Goal: Task Accomplishment & Management: Use online tool/utility

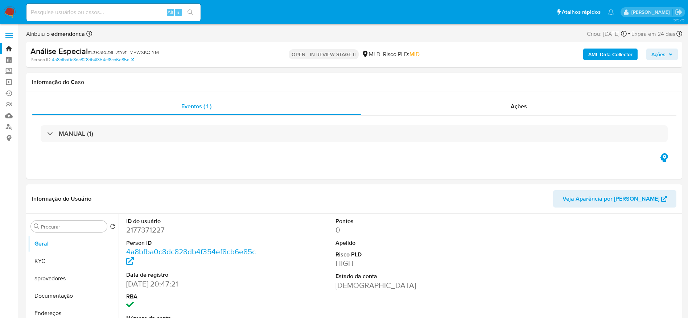
select select "10"
click at [498, 102] on div "Ações" at bounding box center [519, 106] width 316 height 17
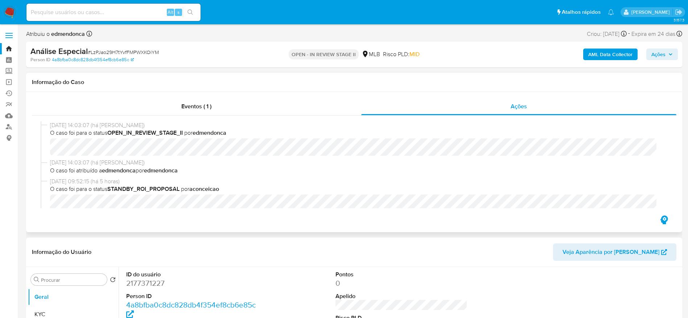
scroll to position [326, 0]
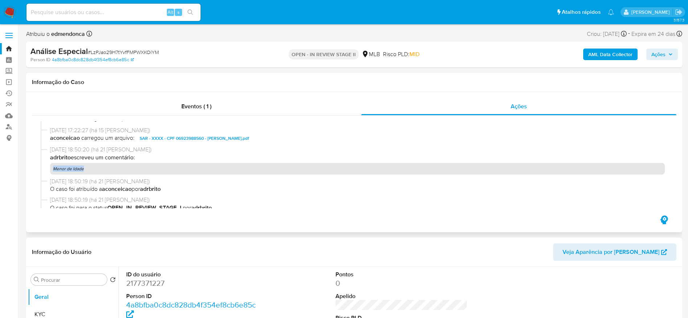
drag, startPoint x: 86, startPoint y: 172, endPoint x: 379, endPoint y: 250, distance: 303.1
click at [52, 169] on p "Menor de Idade" at bounding box center [357, 169] width 615 height 12
copy p "Menor de Idade"
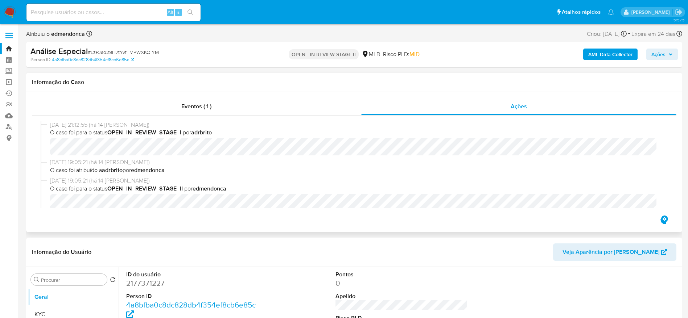
scroll to position [0, 0]
drag, startPoint x: 672, startPoint y: 52, endPoint x: 657, endPoint y: 58, distance: 15.8
click at [671, 52] on icon "button" at bounding box center [670, 54] width 4 height 4
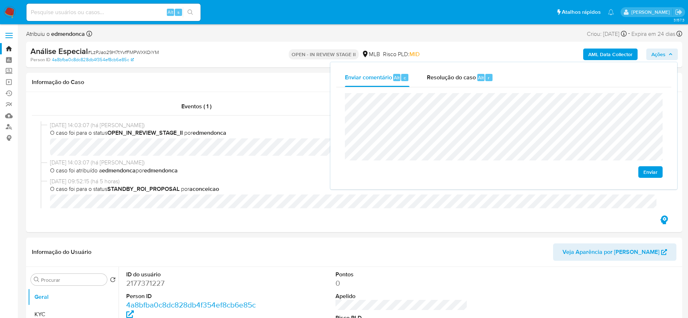
click at [660, 174] on button "Enviar" at bounding box center [650, 172] width 24 height 12
click at [110, 13] on input at bounding box center [113, 12] width 174 height 9
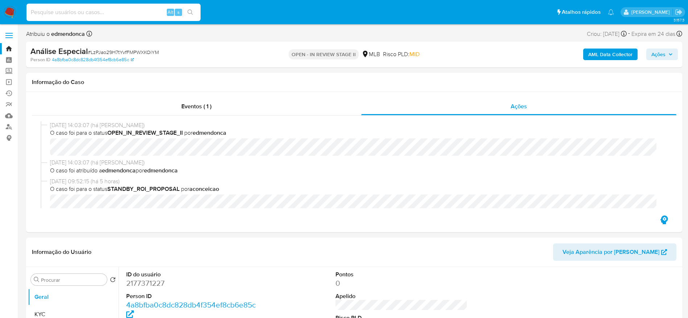
paste input "D2f8sBoSHwd0wvIABBjwkxTz"
type input "D2f8sBoSHwd0wvIABBjwkxTz"
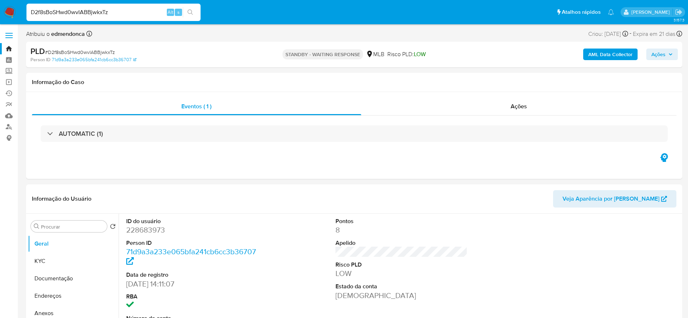
select select "10"
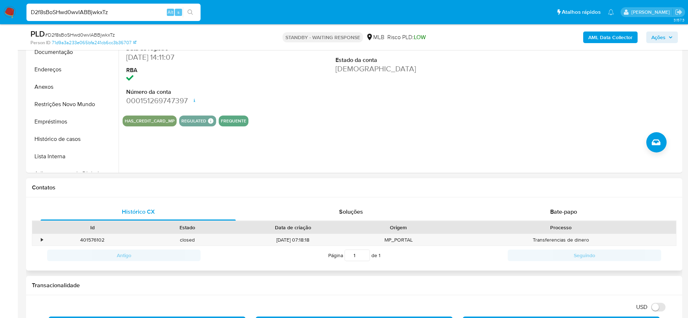
scroll to position [218, 0]
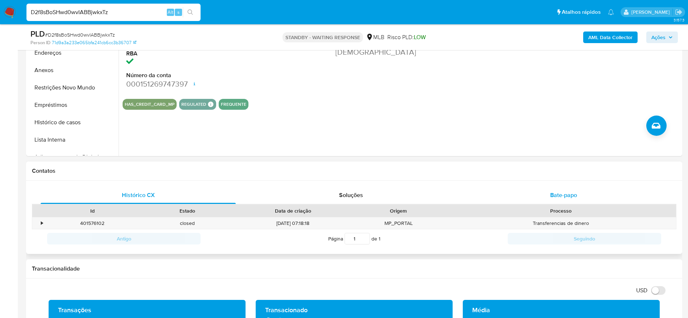
click at [581, 194] on div "Bate-papo" at bounding box center [563, 195] width 195 height 17
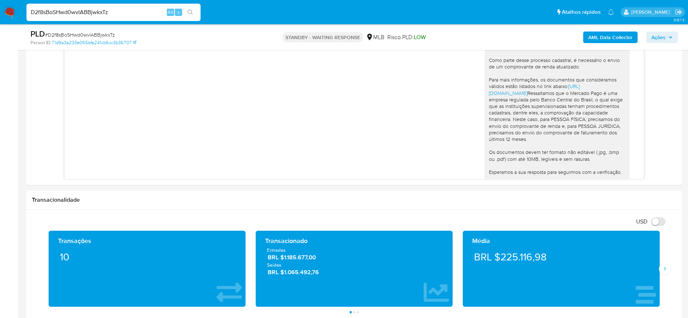
scroll to position [66, 0]
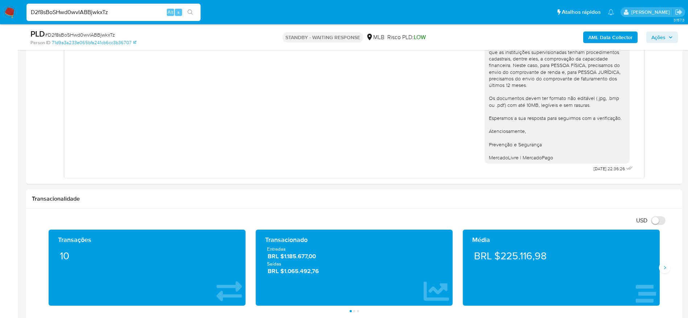
click at [126, 9] on input "D2f8sBoSHwd0wvIABBjwkxTz" at bounding box center [113, 12] width 174 height 9
paste input "QayEIjwHByjyKIyu6qe1M0bf"
type input "QayEIjwHByjyKIyu6qe1M0bf"
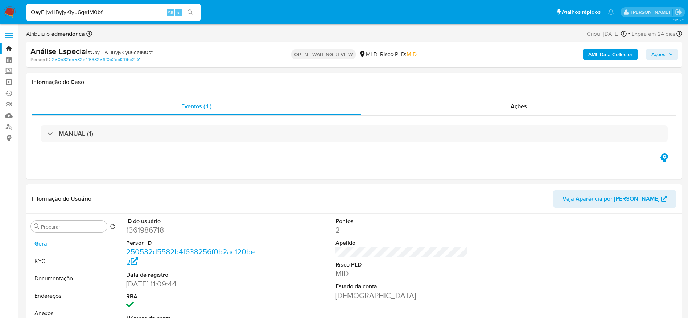
select select "10"
click at [97, 9] on input "QayEIjwHByjyKIyu6qe1M0bf" at bounding box center [113, 12] width 174 height 9
paste input "D2f8sBoSHwd0wvIABBjwkxTz"
type input "D2f8sBoSHwd0wvIABBjwkxTz"
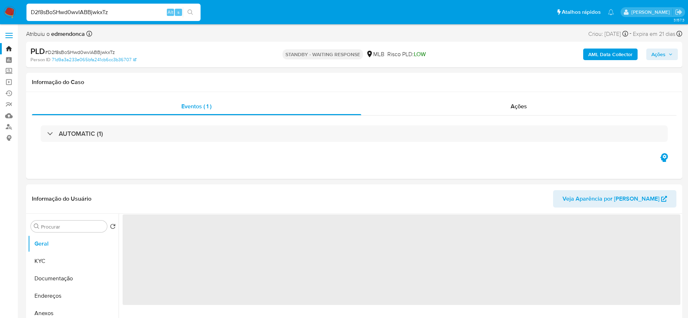
select select "10"
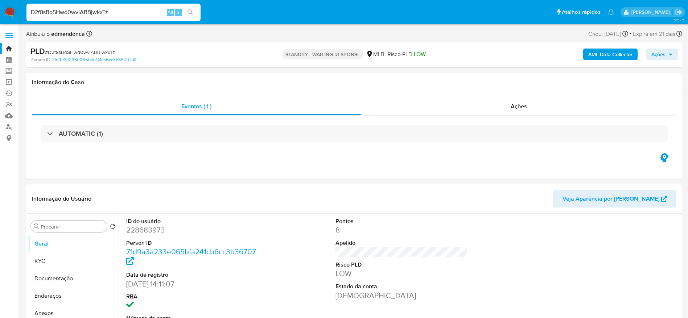
click at [126, 8] on input "D2f8sBoSHwd0wvIABBjwkxTz" at bounding box center [113, 12] width 174 height 9
paste input "QayEIjwHByjyKIyu6qe1M0bf"
type input "QayEIjwHByjyKIyu6qe1M0bf"
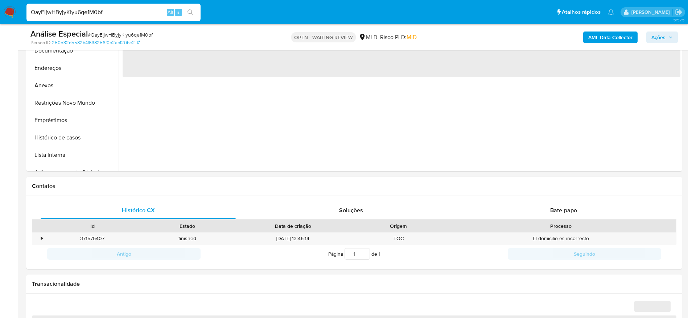
scroll to position [272, 0]
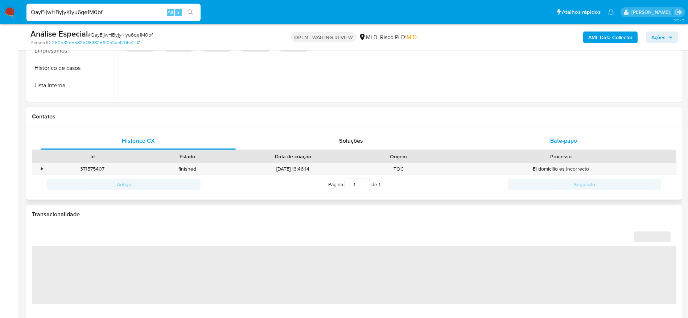
select select "10"
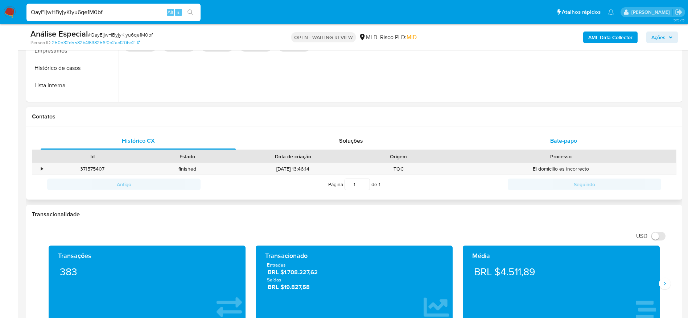
click at [580, 140] on div "Bate-papo" at bounding box center [563, 140] width 195 height 17
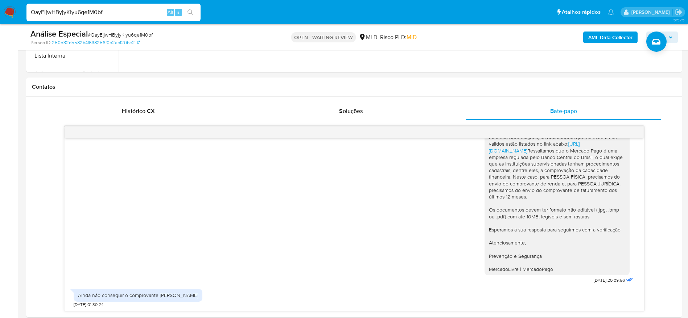
scroll to position [381, 0]
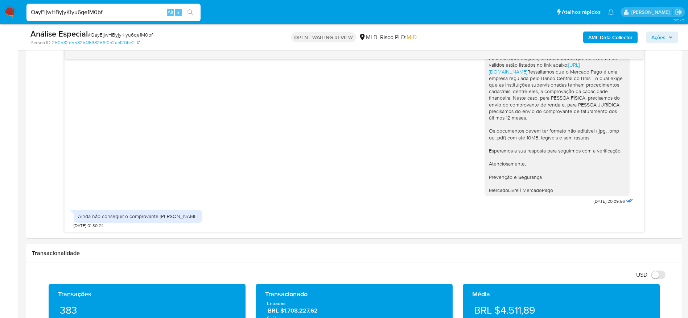
click at [96, 9] on input "QayEIjwHByjyKIyu6qe1M0bf" at bounding box center [113, 12] width 174 height 9
click at [97, 9] on input "QayEIjwHByjyKIyu6qe1M0bf" at bounding box center [113, 12] width 174 height 9
paste input "n4ump0Rl61DXadTTrCZUnsZs"
type input "n4ump0Rl61DXadTTrCZUnsZs"
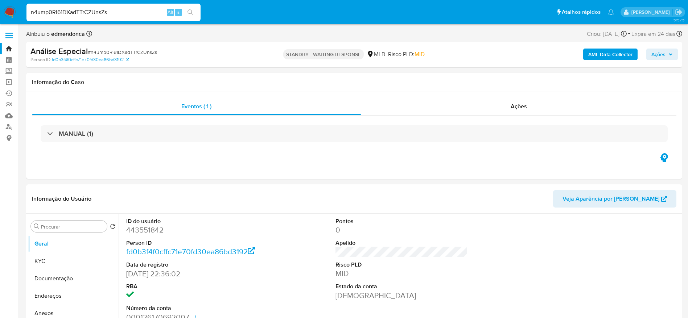
select select "10"
click at [118, 11] on input "n4ump0Rl61DXadTTrCZUnsZs" at bounding box center [113, 12] width 174 height 9
paste input "LCLhcG8OEIXdF3tPmZx2lsWT"
type input "LCLhcG8OEIXdF3tPmZx2lsWT"
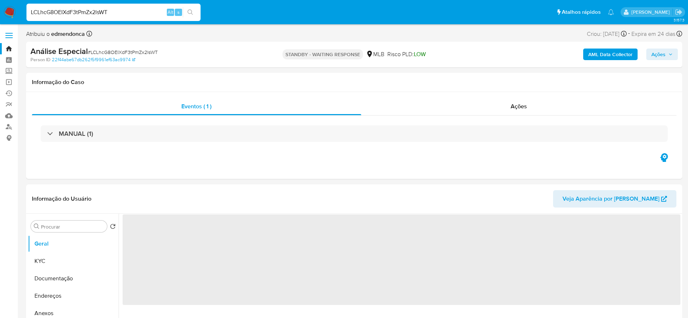
select select "10"
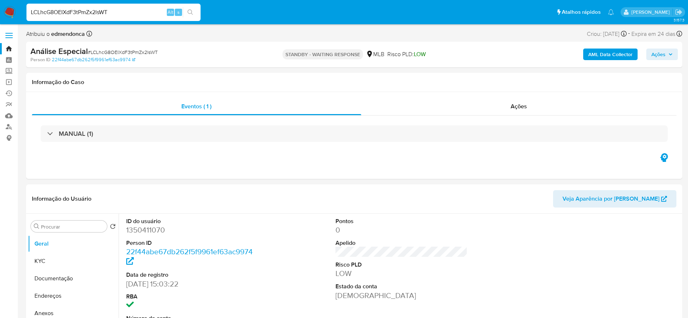
click at [11, 12] on img at bounding box center [10, 12] width 12 height 12
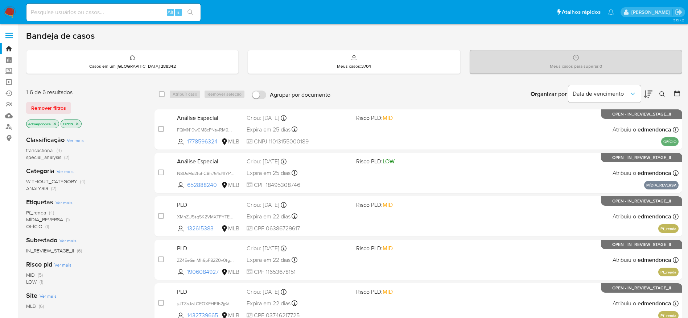
click at [45, 110] on span "Remover filtros" at bounding box center [48, 108] width 35 height 10
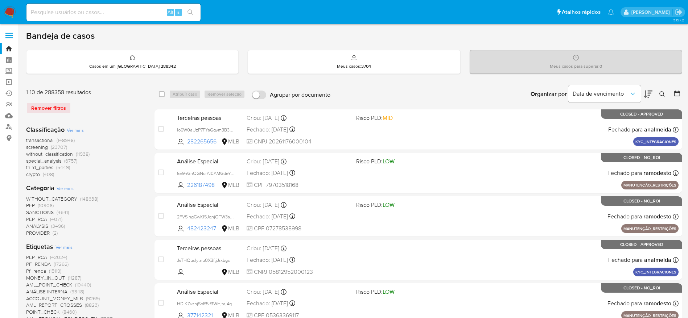
click at [663, 93] on icon at bounding box center [662, 94] width 6 height 6
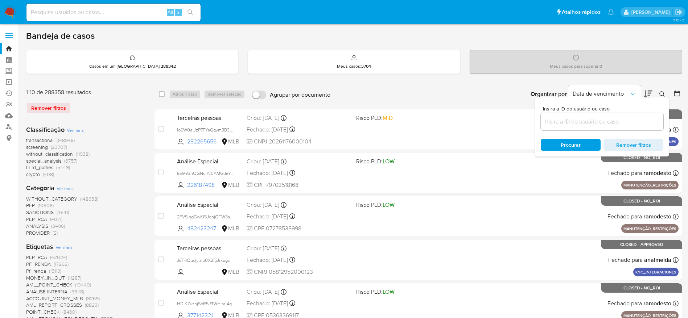
click at [635, 127] on div at bounding box center [602, 121] width 123 height 17
click at [634, 122] on input at bounding box center [602, 121] width 123 height 9
paste input "QayEIjwHByjyKIyu6qe1M0bf"
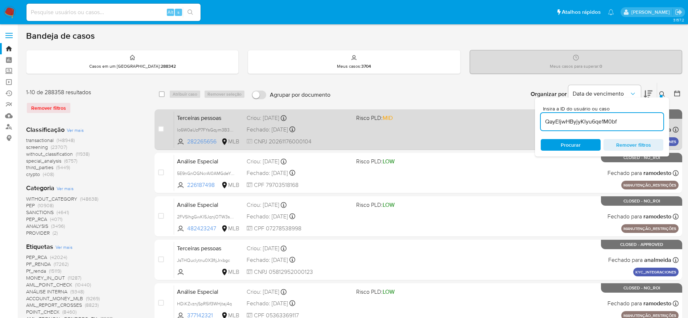
type input "QayEIjwHByjyKIyu6qe1M0bf"
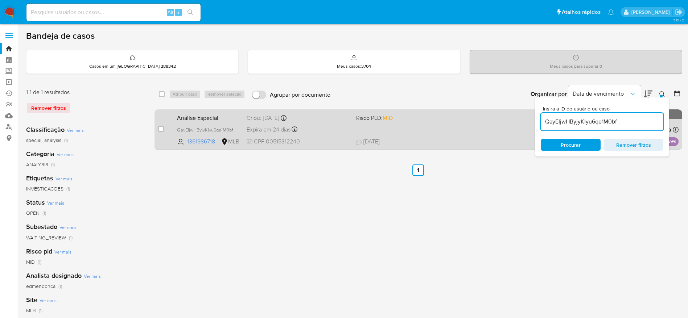
drag, startPoint x: 160, startPoint y: 131, endPoint x: 171, endPoint y: 119, distance: 16.2
click at [160, 131] on input "checkbox" at bounding box center [161, 129] width 6 height 6
checkbox input "true"
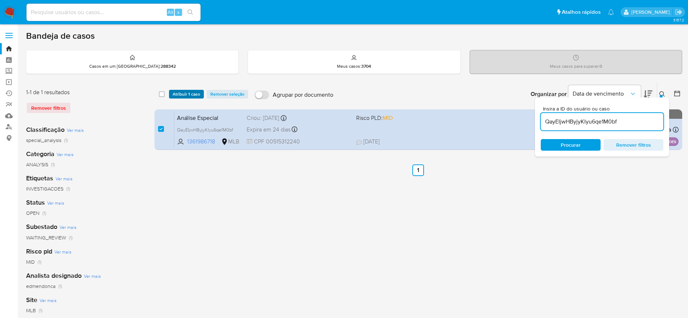
click at [185, 94] on span "Atribuir 1 caso" at bounding box center [187, 94] width 28 height 7
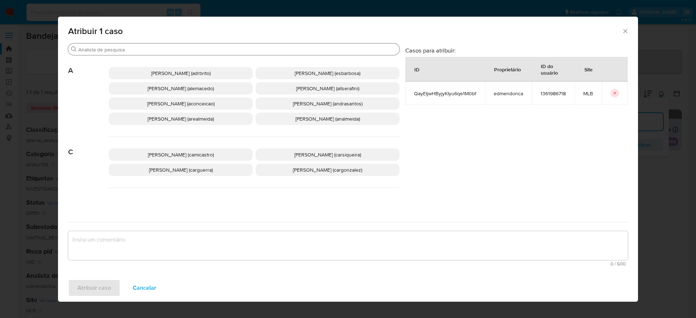
click at [171, 47] on input "Procurar" at bounding box center [237, 49] width 318 height 7
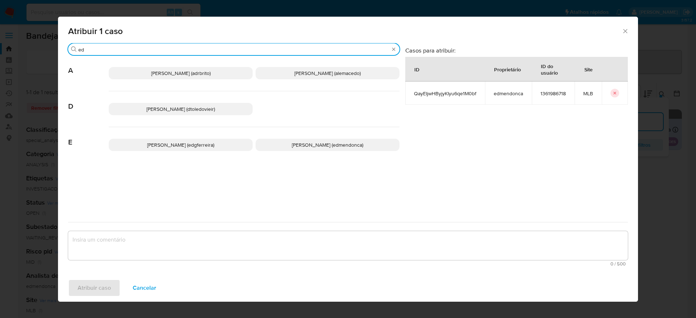
type input "ed"
click at [289, 140] on p "Eduardo Mendonca Dutra (edmendonca)" at bounding box center [328, 145] width 144 height 12
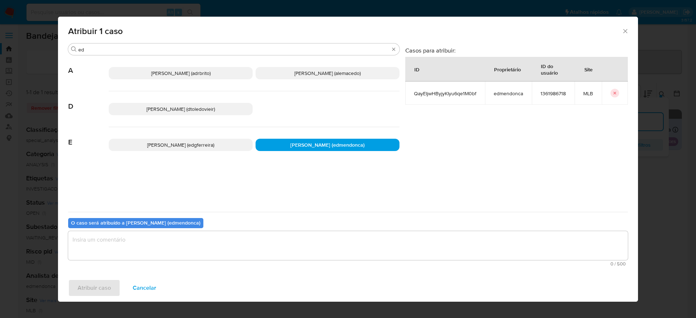
click at [235, 250] on textarea "assign-modal" at bounding box center [348, 245] width 560 height 29
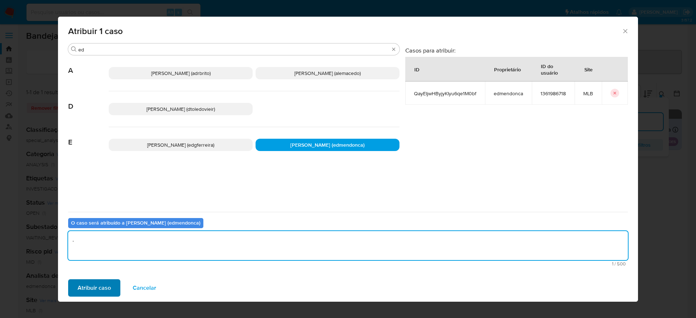
type textarea "."
click at [81, 289] on span "Atribuir caso" at bounding box center [94, 288] width 33 height 16
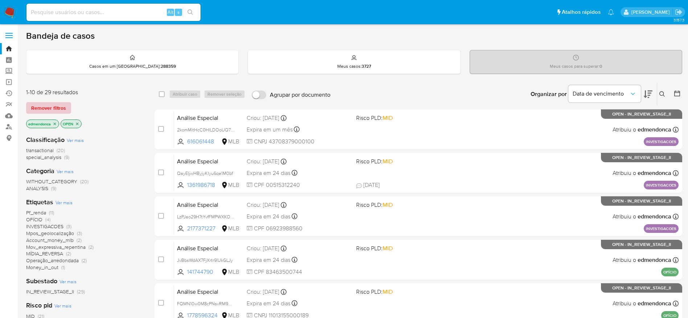
click at [45, 107] on span "Remover filtros" at bounding box center [48, 108] width 35 height 10
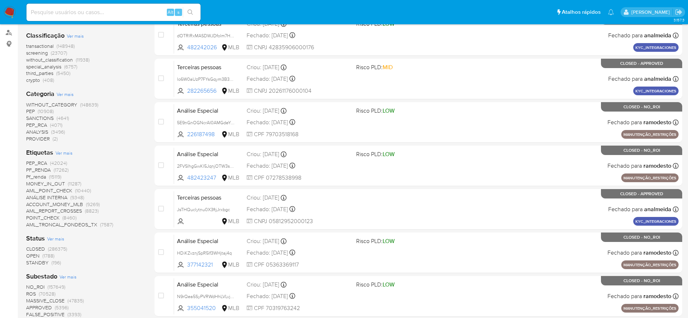
scroll to position [109, 0]
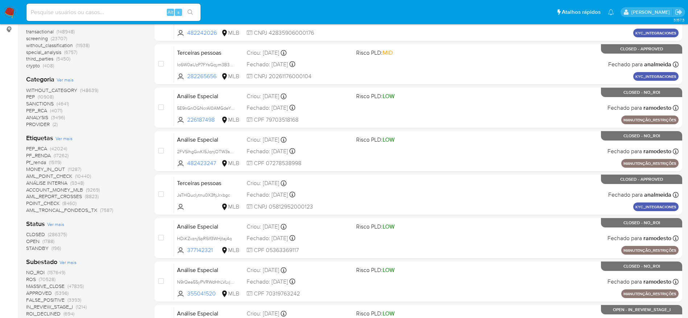
click at [45, 241] on span "(1788)" at bounding box center [48, 241] width 12 height 7
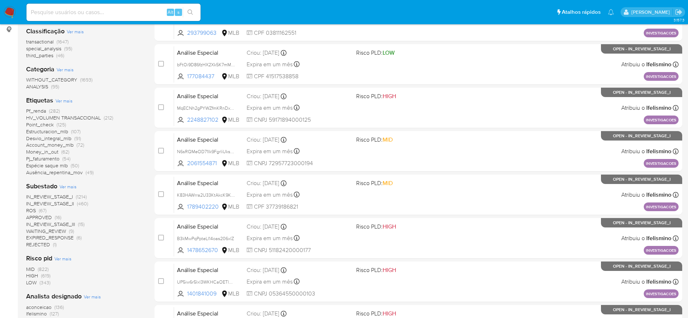
scroll to position [163, 0]
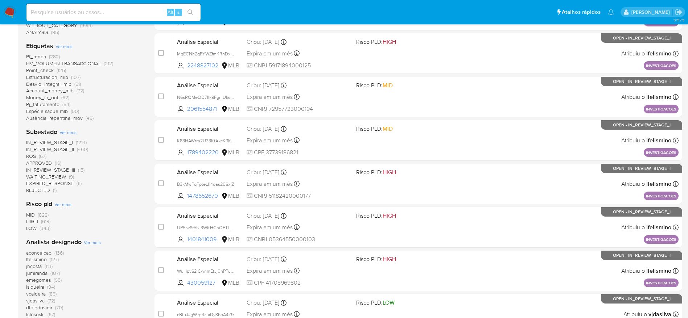
click at [37, 158] on span "ROS (67)" at bounding box center [36, 156] width 20 height 7
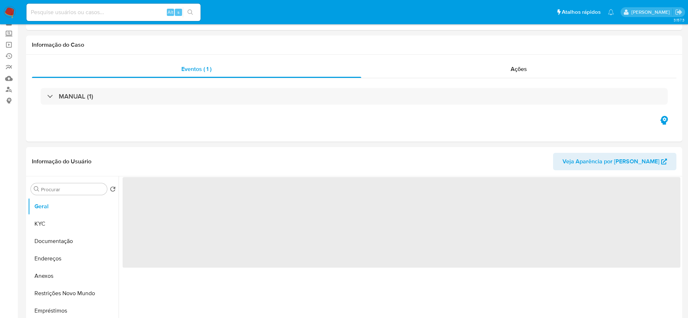
scroll to position [54, 0]
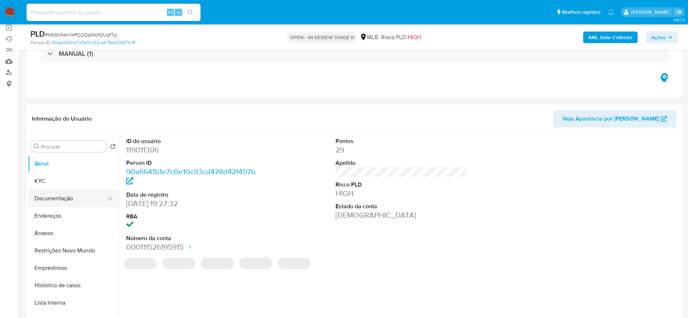
click at [53, 200] on button "Documentação" at bounding box center [70, 198] width 85 height 17
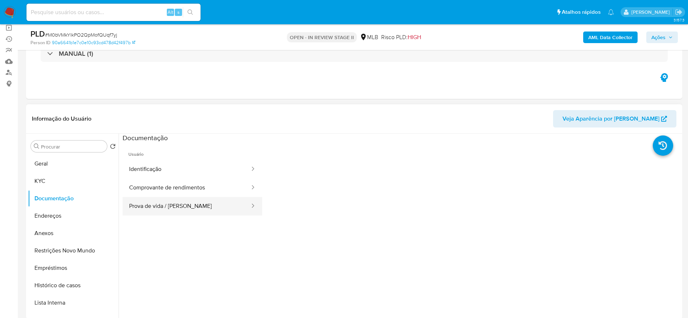
select select "10"
click at [171, 194] on button "Comprovante de rendimentos" at bounding box center [187, 188] width 128 height 18
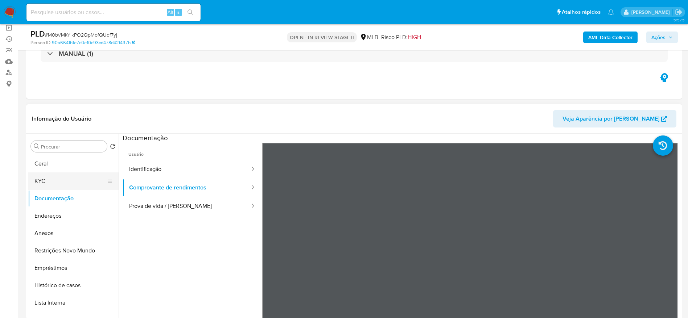
click at [61, 178] on button "KYC" at bounding box center [70, 181] width 85 height 17
